Goal: Task Accomplishment & Management: Use online tool/utility

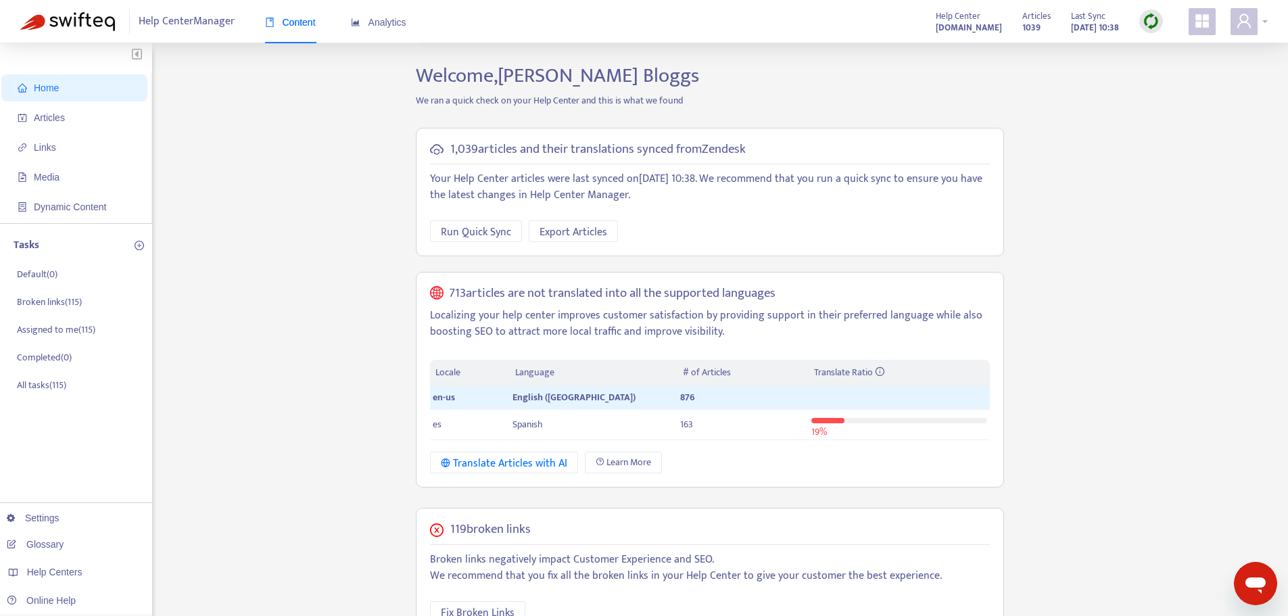
click at [1260, 22] on div at bounding box center [1249, 21] width 37 height 27
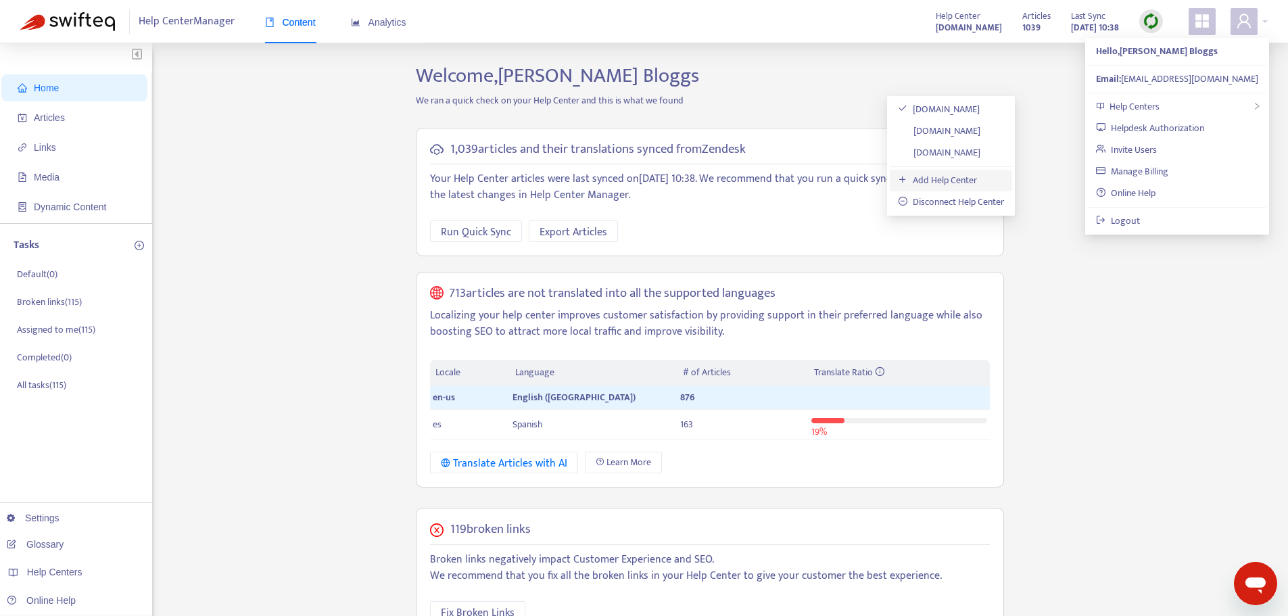
click at [954, 183] on link "Add Help Center" at bounding box center [937, 180] width 79 height 16
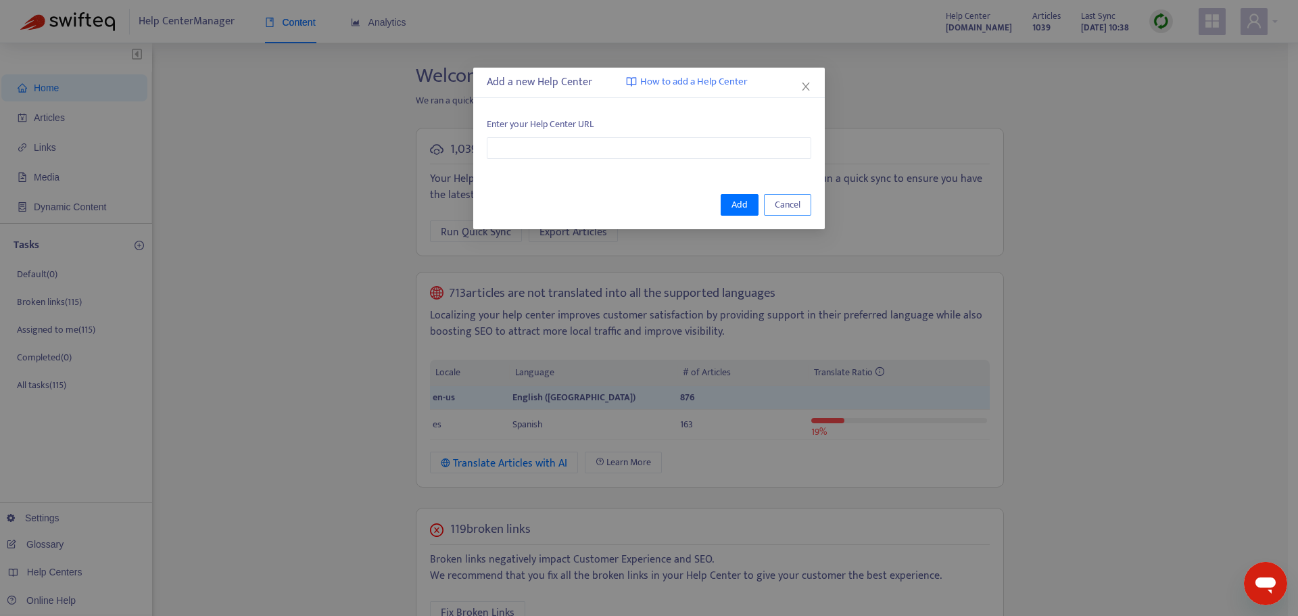
click at [781, 204] on span "Cancel" at bounding box center [788, 204] width 26 height 15
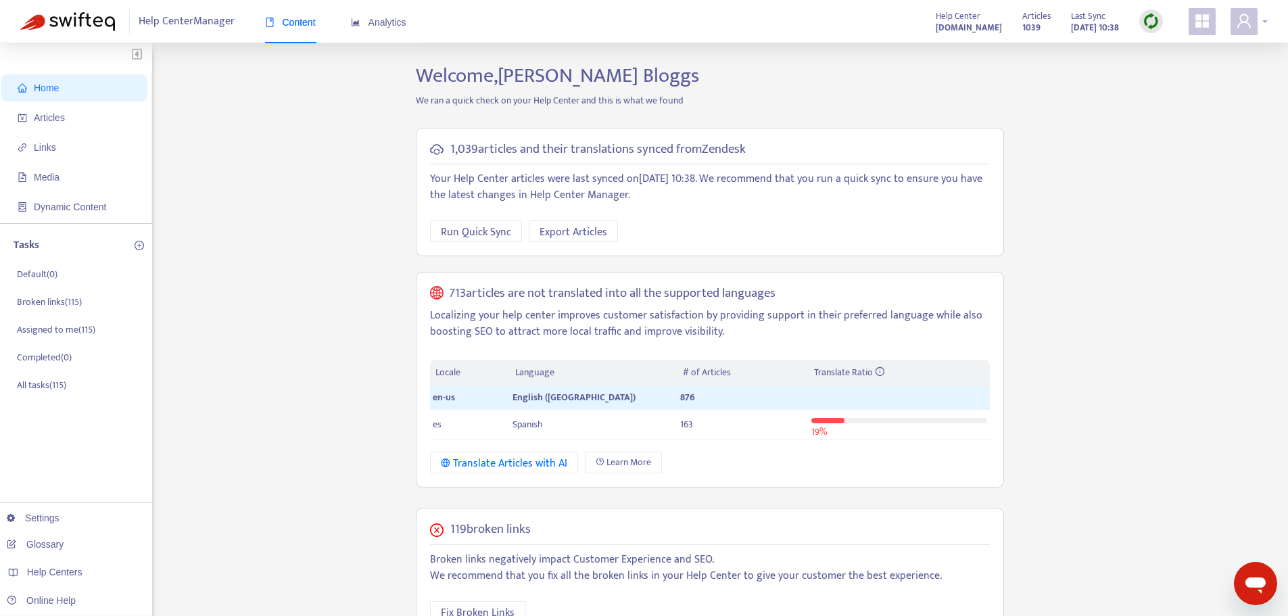
click at [1265, 21] on div at bounding box center [1249, 21] width 37 height 27
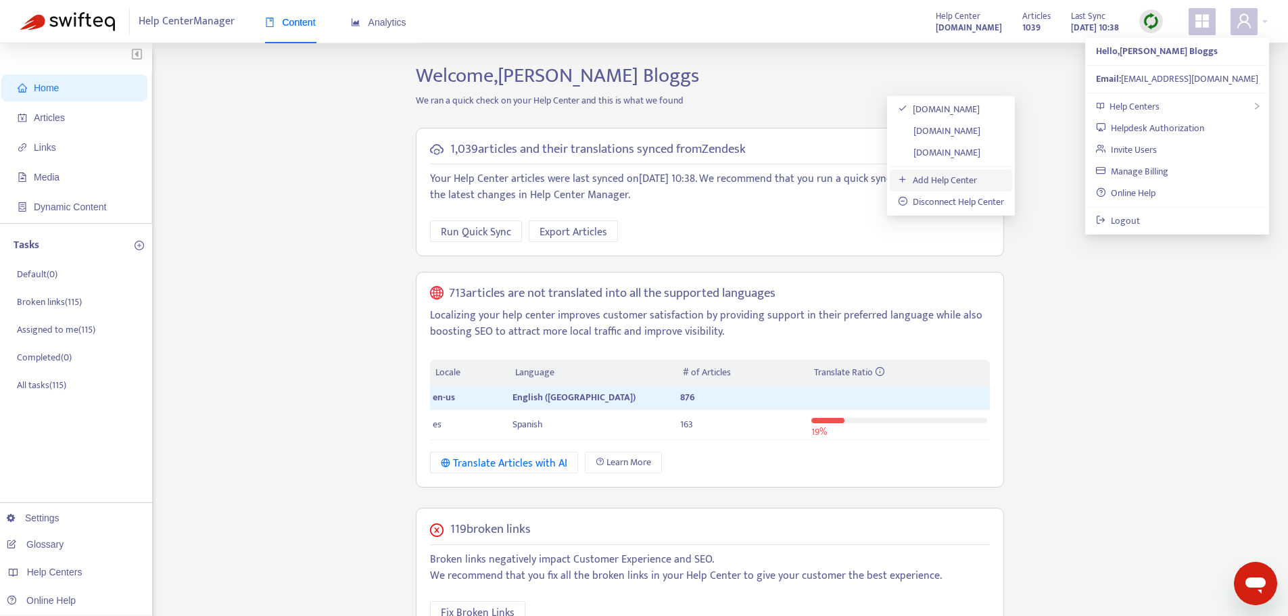
click at [960, 174] on link "Add Help Center" at bounding box center [937, 180] width 79 height 16
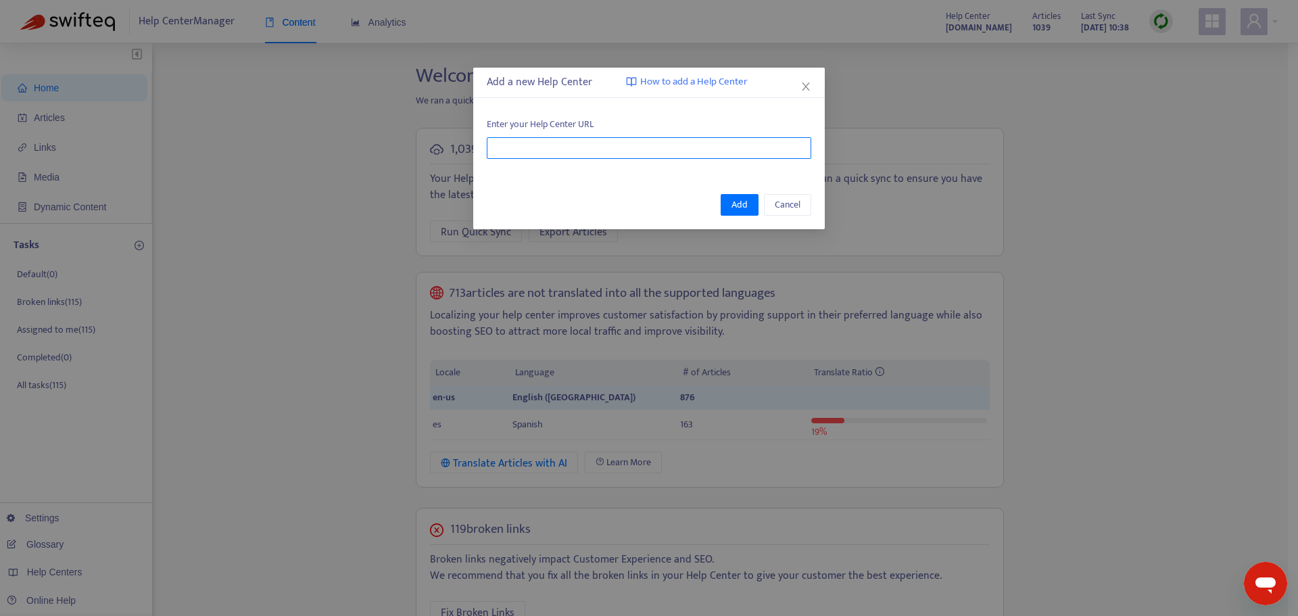
click at [613, 153] on input "text" at bounding box center [649, 148] width 325 height 22
paste input "**********"
type input "**********"
click at [751, 204] on button "Add" at bounding box center [740, 205] width 38 height 22
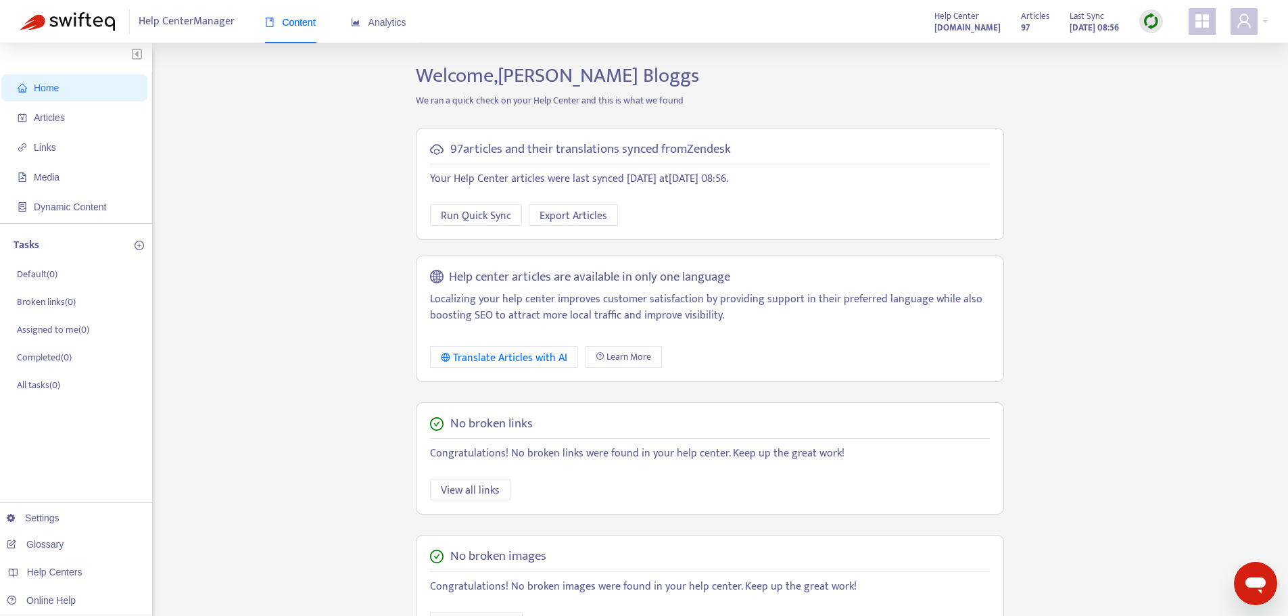
click at [479, 149] on h5 "97 articles and their translations synced from Zendesk" at bounding box center [590, 150] width 281 height 16
click at [58, 116] on span "Articles" at bounding box center [49, 117] width 31 height 11
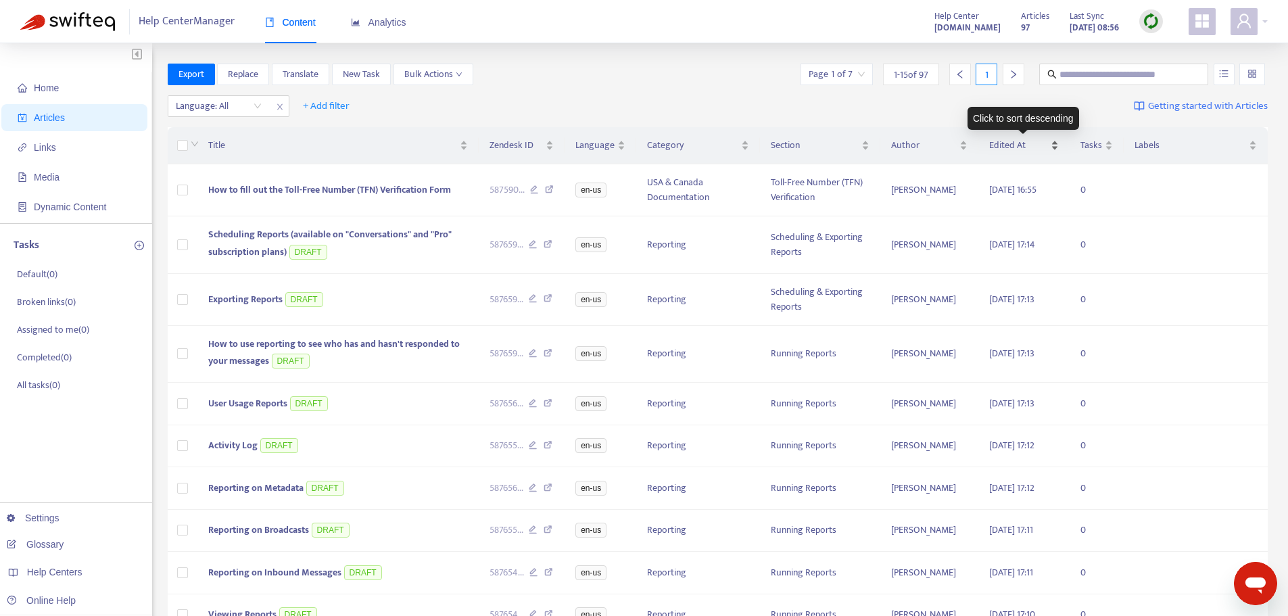
click at [1057, 146] on div "Edited At" at bounding box center [1024, 145] width 70 height 15
